Goal: Information Seeking & Learning: Learn about a topic

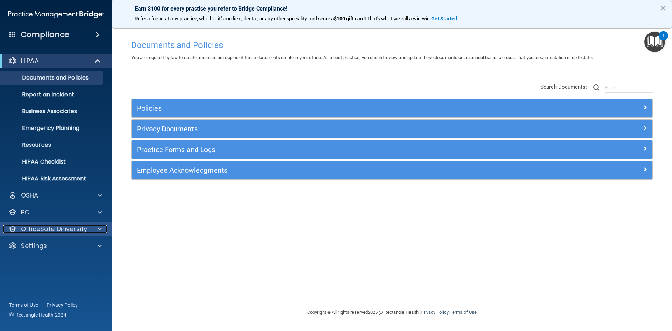
click at [73, 138] on p "OfficeSafe University" at bounding box center [54, 229] width 66 height 8
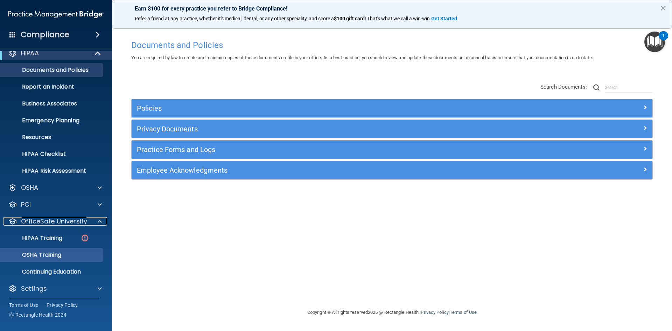
scroll to position [10, 0]
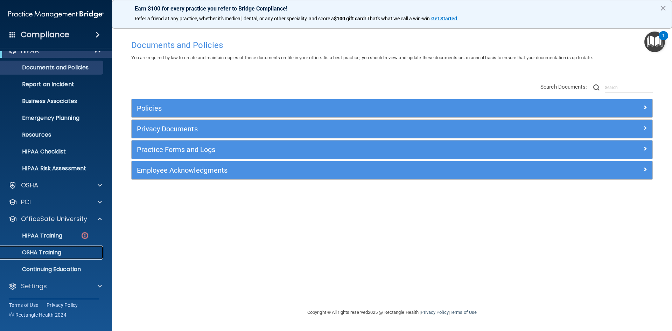
click at [50, 138] on p "OSHA Training" at bounding box center [33, 252] width 57 height 7
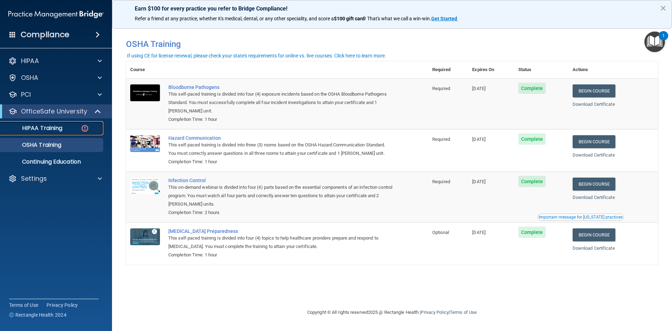
click at [69, 132] on link "HIPAA Training" at bounding box center [48, 128] width 110 height 14
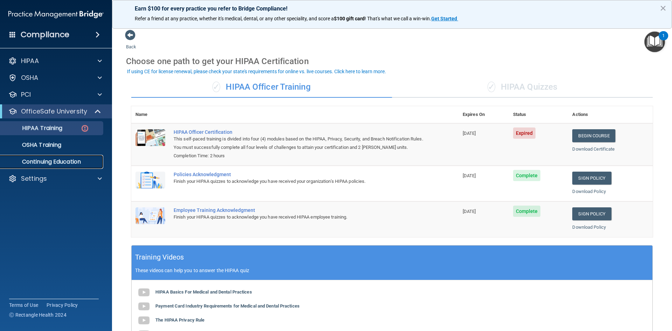
click at [69, 138] on p "Continuing Education" at bounding box center [53, 161] width 96 height 7
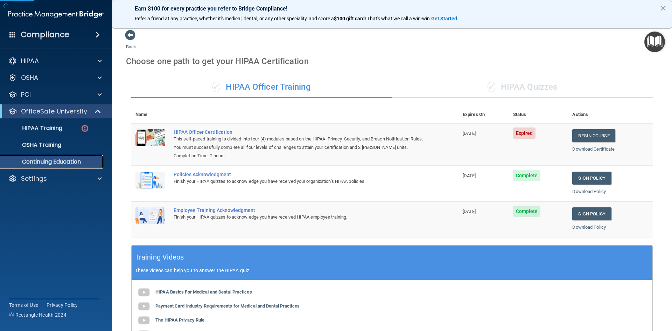
click at [69, 138] on p "Continuing Education" at bounding box center [53, 161] width 96 height 7
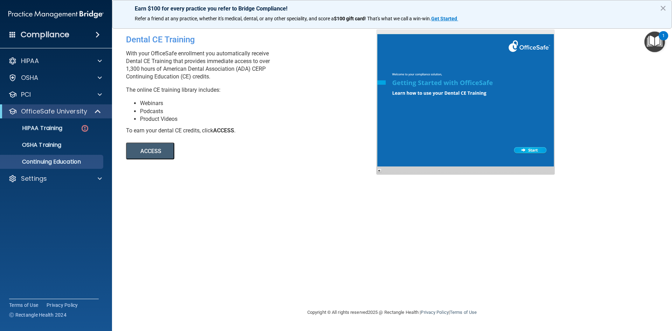
click at [138, 138] on button "ACCESS" at bounding box center [150, 150] width 48 height 17
